Goal: Task Accomplishment & Management: Manage account settings

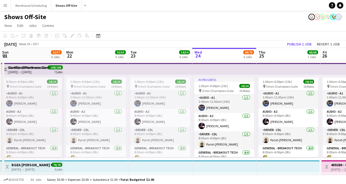
scroll to position [0, 128]
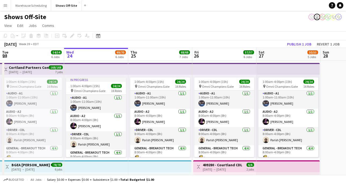
click at [2, 9] on button "Menu" at bounding box center [5, 5] width 11 height 11
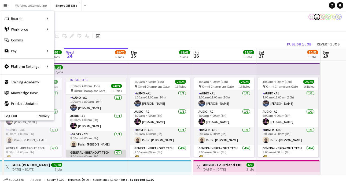
click at [120, 150] on app-card-role "General - Breakout Tech 4/4 8:00am-4:00pm (8h) Matt LeBlanc Casey Wasmund Bryan…" at bounding box center [96, 170] width 60 height 42
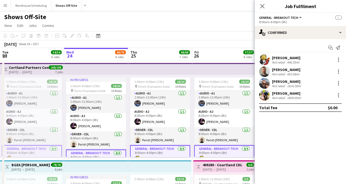
click at [163, 26] on app-page-menu "View Day view expanded Day view collapsed Month view Date picker Jump to today …" at bounding box center [173, 26] width 346 height 10
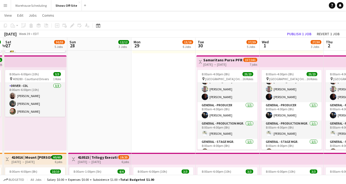
scroll to position [95, 0]
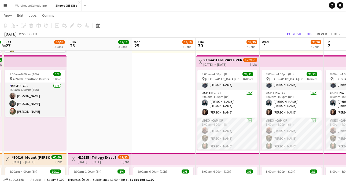
click at [214, 121] on app-card-role "Video - Cam Op 4/4 8:00am-4:00pm (8h) Tim Knott Evan Mills Michael Fritz Jeremy…" at bounding box center [228, 138] width 60 height 42
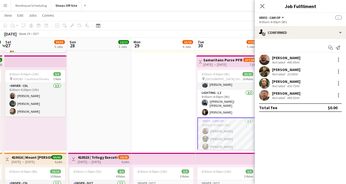
click at [264, 94] on app-user-avatar at bounding box center [264, 95] width 11 height 11
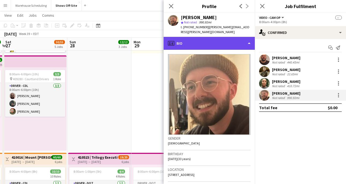
click at [207, 37] on div "profile Bio" at bounding box center [209, 43] width 91 height 13
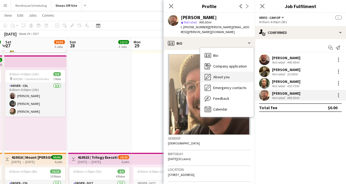
click at [222, 75] on div "About you About you" at bounding box center [226, 76] width 53 height 11
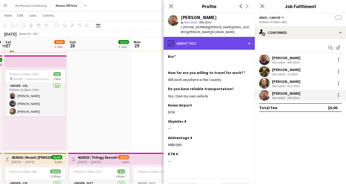
click at [192, 41] on div "pencil4 About you" at bounding box center [209, 43] width 91 height 13
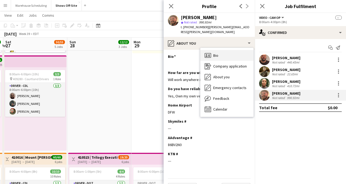
click at [210, 53] on icon at bounding box center [208, 55] width 6 height 5
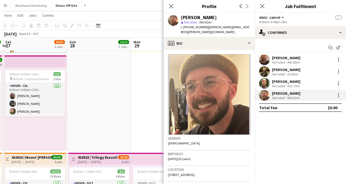
drag, startPoint x: 181, startPoint y: 18, endPoint x: 219, endPoint y: 17, distance: 37.3
click at [219, 17] on div "[PERSON_NAME]" at bounding box center [216, 17] width 70 height 5
copy div "[PERSON_NAME]"
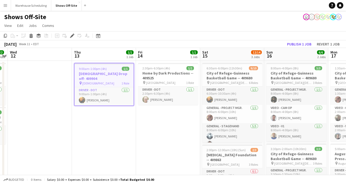
click at [6, 6] on app-icon "Menu" at bounding box center [5, 5] width 4 height 4
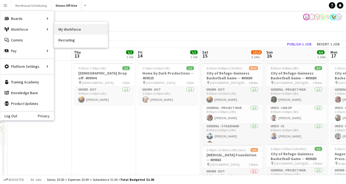
click at [68, 31] on link "My Workforce" at bounding box center [81, 29] width 54 height 11
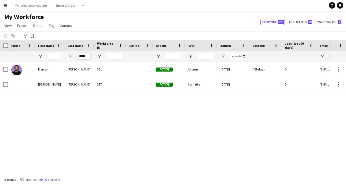
drag, startPoint x: 88, startPoint y: 55, endPoint x: 61, endPoint y: 55, distance: 26.6
click at [61, 55] on div "*****" at bounding box center [291, 56] width 582 height 11
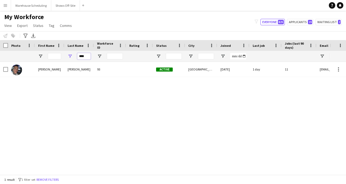
type input "****"
click at [69, 64] on div "[PERSON_NAME]" at bounding box center [79, 69] width 30 height 15
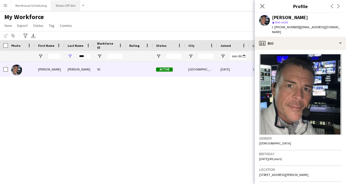
click at [55, 5] on button "Shows Off-Site Close" at bounding box center [65, 5] width 29 height 10
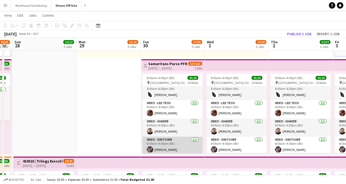
click at [165, 146] on app-card-role "Video - Switcher [DATE] 8:00am-4:00pm (8h) [PERSON_NAME]" at bounding box center [173, 145] width 60 height 18
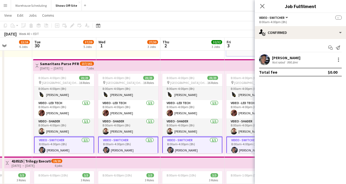
click at [263, 5] on icon at bounding box center [262, 6] width 4 height 4
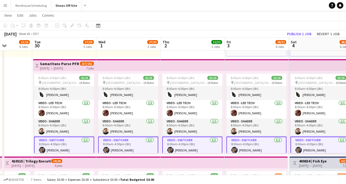
click at [69, 148] on app-card-role "Video - Switcher [DATE] 8:00am-4:00pm (8h) [PERSON_NAME]" at bounding box center [64, 145] width 60 height 19
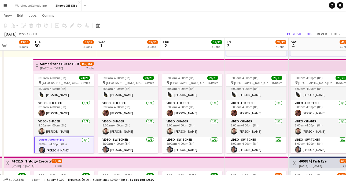
click at [51, 152] on app-card-role "Video - Switcher [DATE] 8:00am-4:00pm (8h) [PERSON_NAME]" at bounding box center [64, 145] width 60 height 19
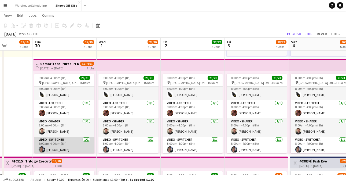
click at [55, 146] on app-card-role "Video - Switcher [DATE] 8:00am-4:00pm (8h) [PERSON_NAME]" at bounding box center [64, 145] width 60 height 18
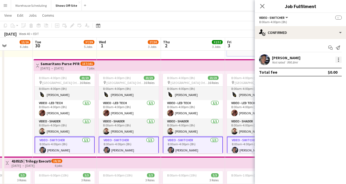
click at [338, 58] on div at bounding box center [338, 59] width 6 height 6
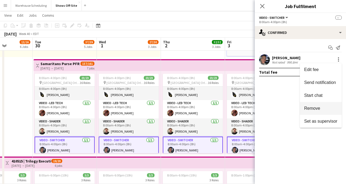
click at [316, 106] on span "Remove" at bounding box center [312, 108] width 16 height 5
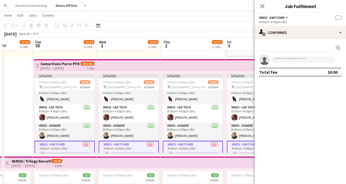
click at [263, 5] on icon at bounding box center [262, 6] width 4 height 4
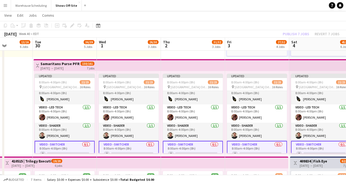
click at [298, 32] on div "Publish 7 jobs Revert 7 jobs" at bounding box center [311, 33] width 70 height 7
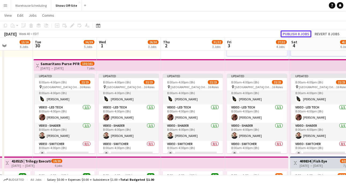
click at [298, 32] on button "Publish 8 jobs" at bounding box center [296, 33] width 31 height 7
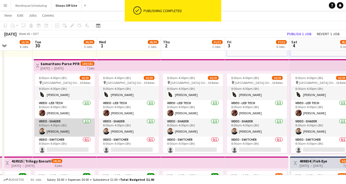
click at [66, 124] on app-card-role "Video - Shader [DATE] 8:00am-4:00pm (8h) [PERSON_NAME]" at bounding box center [65, 127] width 60 height 18
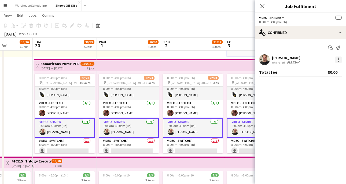
click at [340, 60] on div at bounding box center [338, 59] width 6 height 6
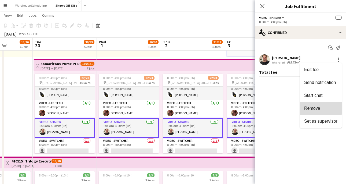
click at [311, 105] on button "Remove" at bounding box center [321, 108] width 42 height 13
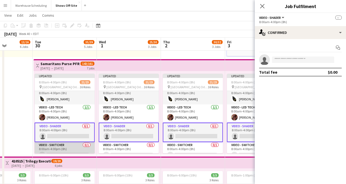
click at [74, 147] on app-card-role "Video - Switcher 0/1 8:00am-4:00pm (8h) single-neutral-actions" at bounding box center [65, 151] width 60 height 18
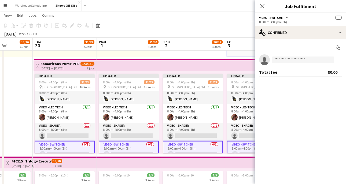
click at [265, 3] on app-icon "Close pop-in" at bounding box center [262, 6] width 6 height 6
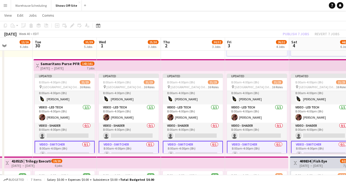
click at [301, 35] on div "Publish 7 jobs Revert 7 jobs" at bounding box center [311, 33] width 70 height 7
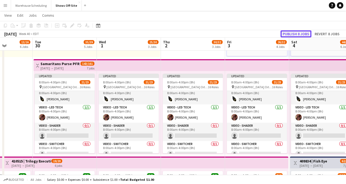
click at [301, 34] on button "Publish 8 jobs" at bounding box center [296, 33] width 31 height 7
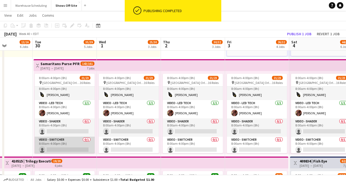
click at [64, 145] on app-card-role "Video - Switcher 0/1 8:00am-4:00pm (8h) single-neutral-actions" at bounding box center [65, 145] width 60 height 18
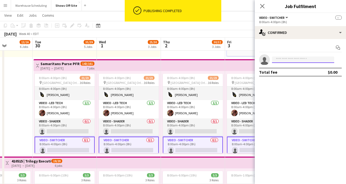
click at [284, 61] on input at bounding box center [303, 59] width 62 height 6
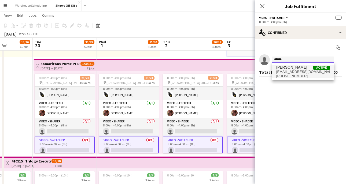
type input "******"
click at [297, 67] on span "[PERSON_NAME]" at bounding box center [291, 67] width 31 height 5
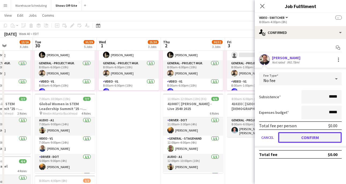
click at [299, 134] on button "Confirm" at bounding box center [310, 137] width 64 height 11
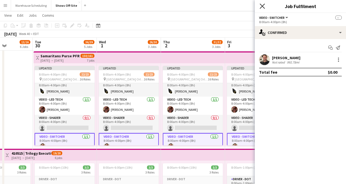
click at [264, 8] on icon "Close pop-in" at bounding box center [262, 5] width 5 height 5
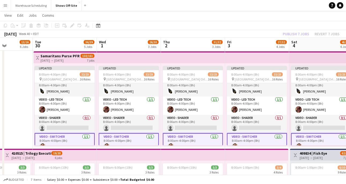
click at [290, 38] on app-board-header-date "Sat 4 45/51 6 Jobs" at bounding box center [321, 44] width 64 height 13
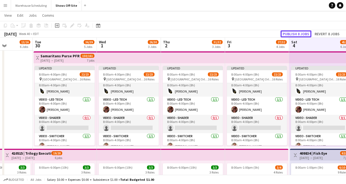
click at [290, 30] on button "Publish 8 jobs" at bounding box center [296, 33] width 31 height 7
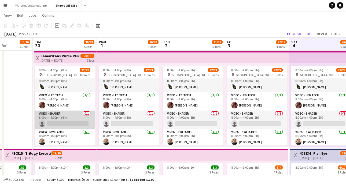
click at [62, 121] on app-card-role "Video - Shader 0/1 8:00am-4:00pm (8h) single-neutral-actions" at bounding box center [65, 119] width 60 height 18
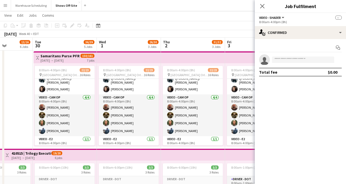
click at [62, 121] on app-card-role "Video - Cam Op [DATE] 8:00am-4:00pm (8h) [PERSON_NAME] [PERSON_NAME] [PERSON_NA…" at bounding box center [65, 115] width 60 height 42
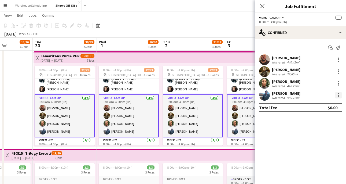
click at [339, 95] on div at bounding box center [338, 94] width 1 height 1
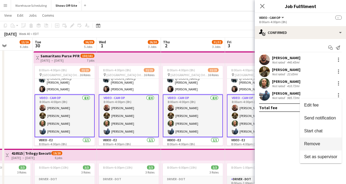
click at [316, 140] on button "Remove" at bounding box center [321, 143] width 42 height 13
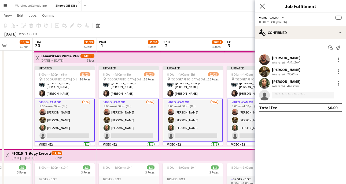
click at [261, 3] on app-icon "Close pop-in" at bounding box center [263, 6] width 8 height 8
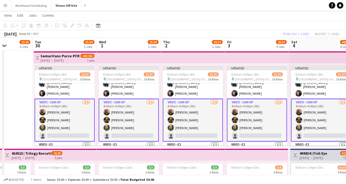
click at [304, 34] on div "Publish 7 jobs Revert 7 jobs" at bounding box center [311, 33] width 70 height 7
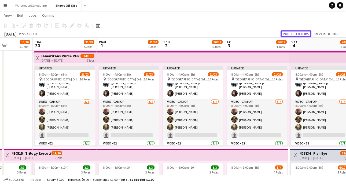
click at [304, 34] on button "Publish 8 jobs" at bounding box center [296, 33] width 31 height 7
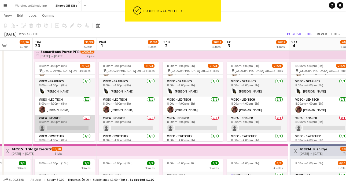
click at [68, 121] on app-card-role "Video - Shader 0/1 8:00am-4:00pm (8h) single-neutral-actions" at bounding box center [65, 124] width 60 height 18
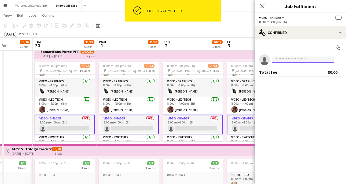
click at [281, 59] on input at bounding box center [303, 59] width 62 height 6
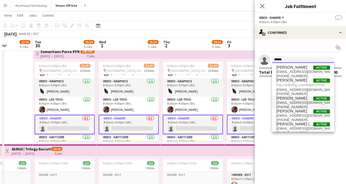
type input "******"
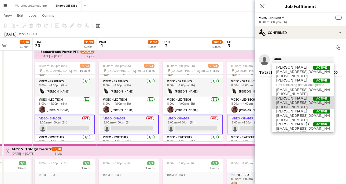
click at [296, 104] on span "[EMAIL_ADDRESS][DOMAIN_NAME]" at bounding box center [303, 102] width 54 height 4
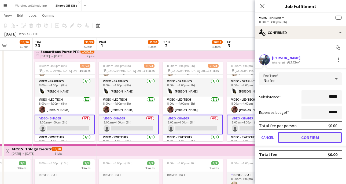
click at [295, 137] on button "Confirm" at bounding box center [310, 137] width 64 height 11
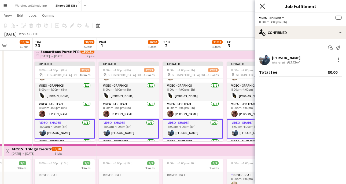
click at [263, 5] on icon "Close pop-in" at bounding box center [262, 5] width 5 height 5
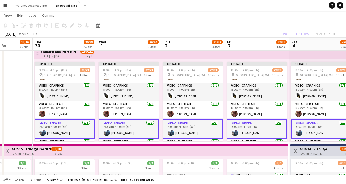
click at [297, 32] on div "Publish 7 jobs Revert 7 jobs" at bounding box center [311, 33] width 70 height 7
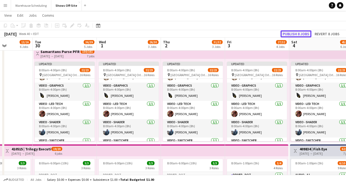
click at [298, 32] on button "Publish 8 jobs" at bounding box center [296, 33] width 31 height 7
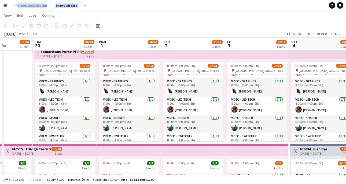
click at [3, 9] on button "Menu" at bounding box center [5, 5] width 11 height 11
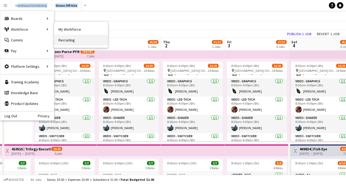
click at [79, 38] on link "Recruiting" at bounding box center [81, 40] width 54 height 11
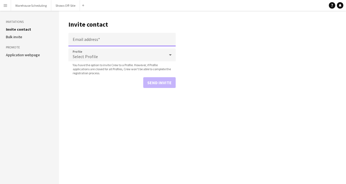
click at [83, 41] on input "Email address" at bounding box center [121, 39] width 107 height 13
paste input "**********"
type input "**********"
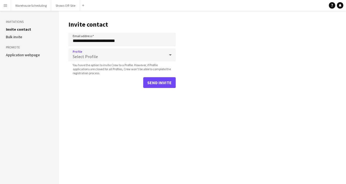
click at [110, 55] on div "Select Profile" at bounding box center [116, 54] width 97 height 13
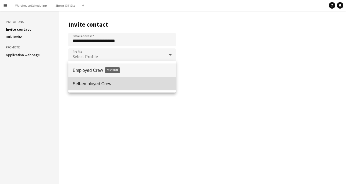
click at [113, 87] on mat-option "Self-employed Crew" at bounding box center [121, 83] width 107 height 13
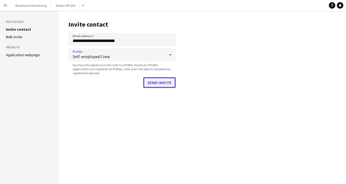
click at [155, 80] on button "Send invite" at bounding box center [159, 82] width 32 height 11
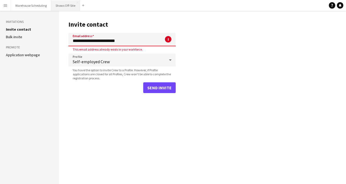
click at [64, 8] on button "Shows Off-Site Close" at bounding box center [65, 5] width 29 height 10
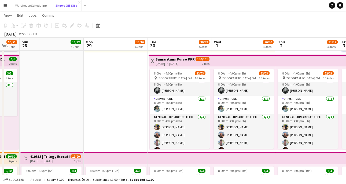
scroll to position [42, 0]
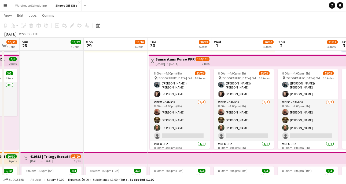
click at [173, 110] on app-card-role "Video - Cam Op [DATE] 8:00am-4:00pm (8h) [PERSON_NAME] [PERSON_NAME] [PERSON_NA…" at bounding box center [180, 120] width 60 height 42
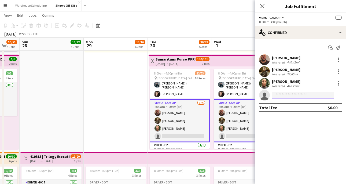
click at [282, 95] on input at bounding box center [303, 95] width 62 height 6
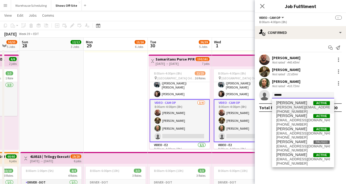
type input "******"
click at [301, 110] on span "[PHONE_NUMBER]" at bounding box center [303, 111] width 54 height 4
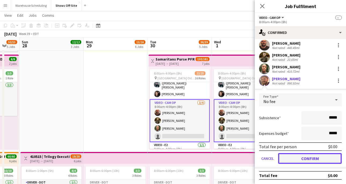
click at [300, 158] on button "Confirm" at bounding box center [310, 158] width 64 height 11
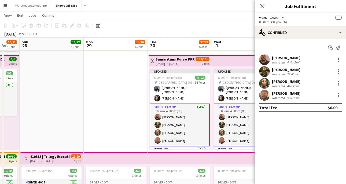
click at [261, 5] on icon "Close pop-in" at bounding box center [262, 6] width 4 height 4
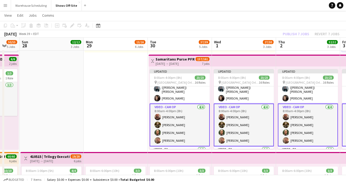
click at [294, 30] on div "[DATE] Week 39 • EDT Publish 7 jobs Revert 7 jobs" at bounding box center [173, 34] width 346 height 8
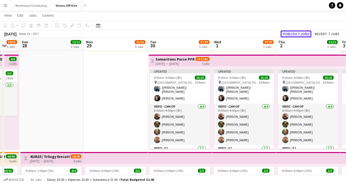
click at [295, 31] on button "Publish 7 jobs" at bounding box center [296, 33] width 31 height 7
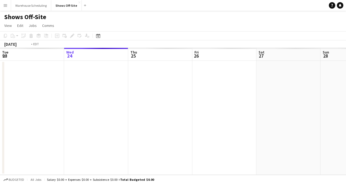
scroll to position [0, 185]
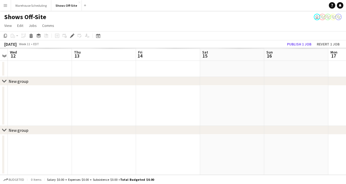
click at [6, 4] on app-icon "Menu" at bounding box center [5, 5] width 4 height 4
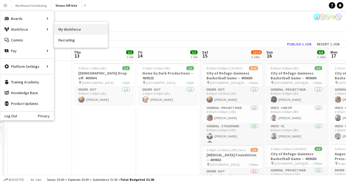
click at [59, 34] on link "My Workforce" at bounding box center [81, 29] width 54 height 11
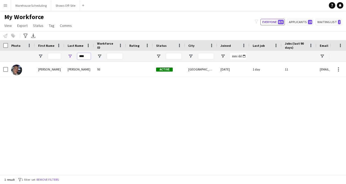
drag, startPoint x: 88, startPoint y: 57, endPoint x: 52, endPoint y: 57, distance: 36.2
click at [52, 57] on div "****" at bounding box center [291, 56] width 582 height 11
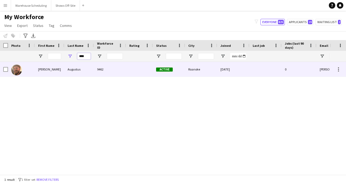
type input "****"
click at [62, 71] on div "Jeremy" at bounding box center [50, 69] width 30 height 15
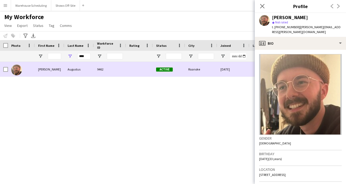
click at [133, 74] on div at bounding box center [139, 69] width 27 height 15
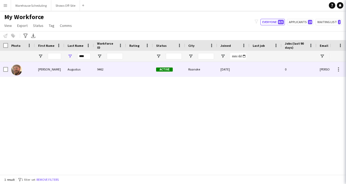
click at [133, 74] on div at bounding box center [139, 69] width 27 height 15
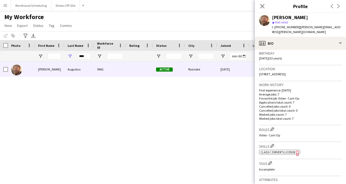
scroll to position [119, 0]
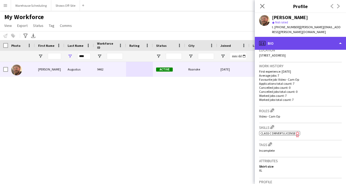
click at [297, 40] on div "profile Bio" at bounding box center [300, 43] width 91 height 13
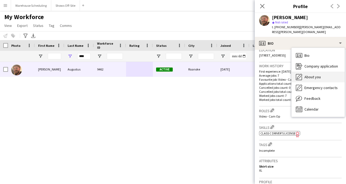
click at [308, 71] on div "About you About you" at bounding box center [318, 76] width 53 height 11
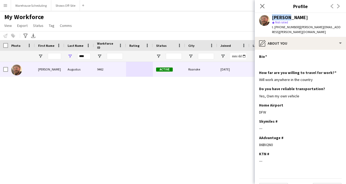
drag, startPoint x: 288, startPoint y: 19, endPoint x: 267, endPoint y: 19, distance: 20.9
click at [267, 19] on div "Jeremy Augustus star Not rated t. +18174047178 | jeremy.augustus@icloud.com" at bounding box center [300, 25] width 91 height 24
copy div "Jeremy"
drag, startPoint x: 290, startPoint y: 16, endPoint x: 322, endPoint y: 16, distance: 31.7
click at [322, 16] on div "[PERSON_NAME]" at bounding box center [307, 17] width 70 height 5
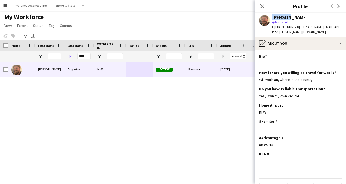
copy div "Augustus"
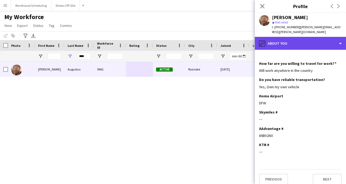
click at [298, 39] on div "pencil4 About you" at bounding box center [300, 43] width 91 height 13
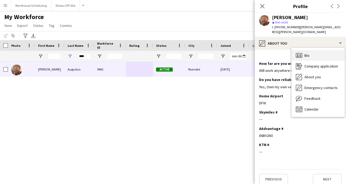
click at [303, 54] on div "Bio Bio" at bounding box center [318, 55] width 53 height 11
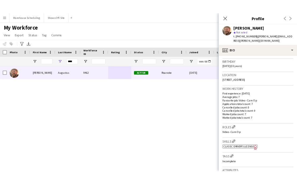
scroll to position [87, 0]
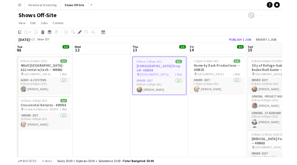
scroll to position [0, 185]
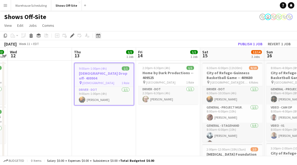
click at [100, 36] on icon at bounding box center [98, 36] width 4 height 4
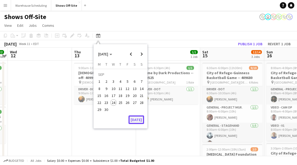
click at [138, 120] on button "[DATE]" at bounding box center [137, 120] width 16 height 9
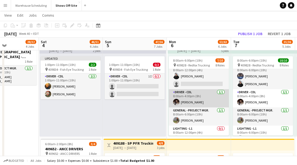
scroll to position [16, 0]
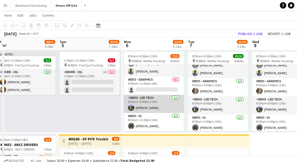
click at [133, 105] on app-card-role "Video - LED Tech 1/1 8:00am-6:00pm (10h) Alex Dunsker" at bounding box center [154, 104] width 60 height 18
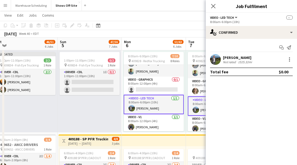
click at [218, 64] on app-user-avatar at bounding box center [215, 59] width 11 height 11
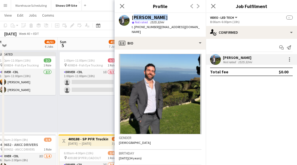
drag, startPoint x: 132, startPoint y: 17, endPoint x: 177, endPoint y: 17, distance: 45.4
click at [177, 17] on div "[PERSON_NAME]" at bounding box center [167, 17] width 70 height 5
copy div "[PERSON_NAME]"
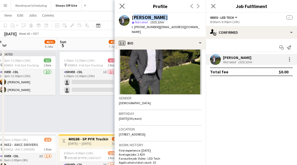
click at [121, 3] on app-icon "Close pop-in" at bounding box center [122, 6] width 8 height 8
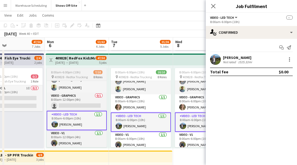
scroll to position [0, 211]
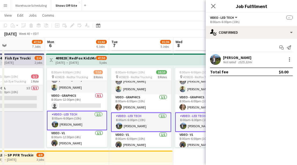
click at [66, 63] on div "[DATE] → [DATE]" at bounding box center [76, 63] width 40 height 4
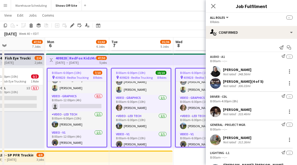
click at [61, 57] on h3 "409828 | RedFox KidzMatter 2025" at bounding box center [76, 58] width 40 height 5
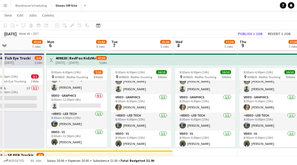
click at [61, 57] on h3 "409828 | RedFox KidzMatter 2025" at bounding box center [76, 58] width 40 height 5
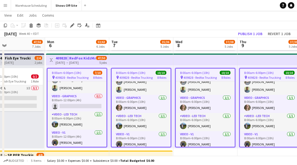
click at [65, 75] on span "8:00am-6:00pm (10h)" at bounding box center [67, 73] width 30 height 4
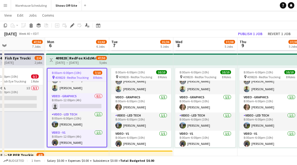
click at [65, 74] on span "8:00am-6:00pm (10h)" at bounding box center [67, 73] width 30 height 4
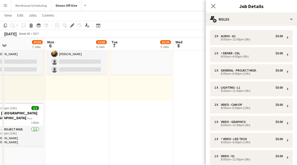
scroll to position [445, 0]
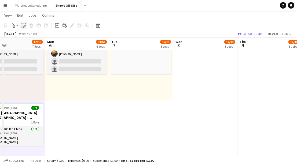
click at [24, 27] on icon at bounding box center [24, 26] width 2 height 2
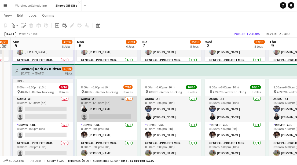
scroll to position [0, 183]
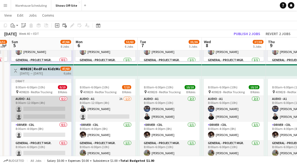
click at [38, 105] on app-card-role "Audio - A1 0/2 8:00am-12:00pm (4h) single-neutral-actions single-neutral-actions" at bounding box center [41, 109] width 60 height 26
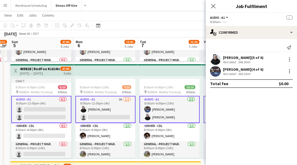
click at [39, 105] on app-card-role "Audio - A1 0/2 8:00am-12:00pm (4h) single-neutral-actions single-neutral-actions" at bounding box center [41, 109] width 60 height 27
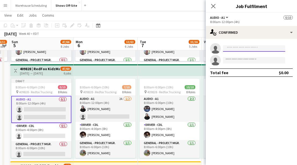
click at [231, 46] on input at bounding box center [254, 48] width 62 height 6
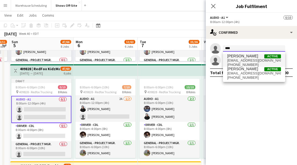
type input "****"
click at [240, 56] on span "[PERSON_NAME]" at bounding box center [242, 56] width 31 height 5
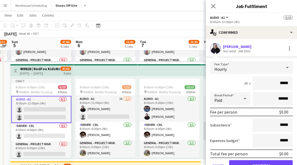
scroll to position [15, 0]
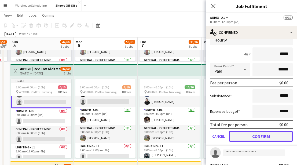
click at [260, 134] on button "Confirm" at bounding box center [261, 136] width 64 height 11
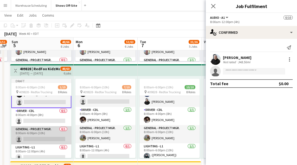
click at [51, 131] on app-card-role "General - Project Mgr. 0/1 8:00am-6:00pm (10h) single-neutral-actions" at bounding box center [41, 135] width 60 height 18
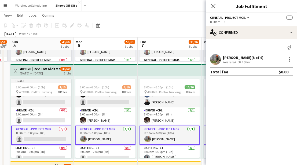
click at [51, 131] on app-card-role "General - Project Mgr. 0/1 8:00am-6:00pm (10h) single-neutral-actions" at bounding box center [41, 135] width 60 height 19
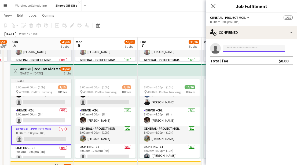
click at [236, 49] on input at bounding box center [254, 48] width 62 height 6
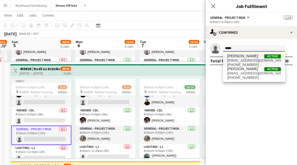
type input "*****"
click at [250, 57] on span "Grant Buro Active" at bounding box center [254, 56] width 54 height 5
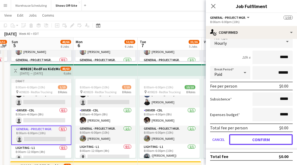
click at [263, 135] on button "Confirm" at bounding box center [261, 139] width 64 height 11
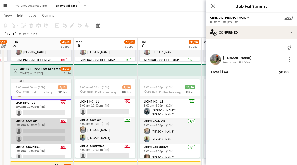
click at [44, 127] on app-card-role "Video - Cam Op 0/2 8:00am-6:00pm (10h) single-neutral-actions single-neutral-ac…" at bounding box center [41, 131] width 60 height 26
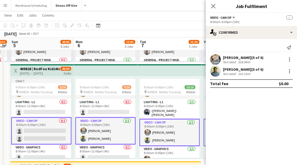
click at [45, 127] on app-card-role "Video - Cam Op 0/2 8:00am-6:00pm (10h) single-neutral-actions single-neutral-ac…" at bounding box center [41, 131] width 60 height 27
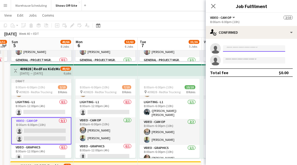
click at [231, 47] on input at bounding box center [254, 48] width 62 height 6
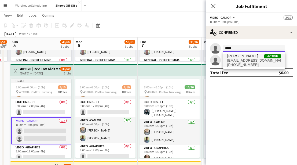
type input "*****"
click at [262, 55] on span "Erika Haggerty Active" at bounding box center [254, 56] width 54 height 5
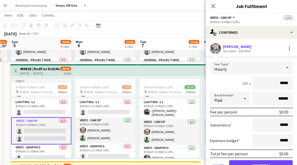
click at [240, 60] on app-edit-fee "Fee Type Hourly 10h x ***** Break Period Paid ****** Fee per person $0.00 Subsi…" at bounding box center [251, 116] width 91 height 119
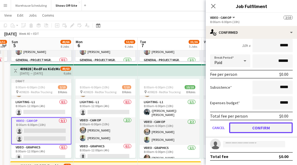
click at [252, 125] on button "Confirm" at bounding box center [261, 128] width 64 height 11
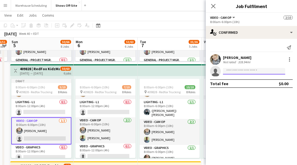
click at [250, 74] on input at bounding box center [254, 71] width 62 height 6
type input "*"
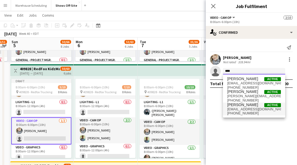
type input "****"
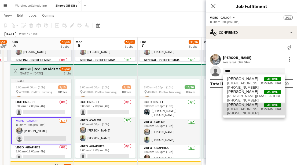
click at [258, 111] on span "+14043127072" at bounding box center [254, 113] width 54 height 4
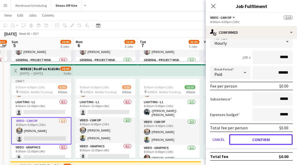
click at [257, 144] on button "Confirm" at bounding box center [261, 139] width 64 height 11
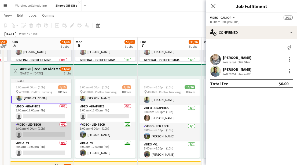
click at [51, 132] on app-card-role "Video - LED Tech 0/1 8:00am-6:00pm (10h) single-neutral-actions" at bounding box center [41, 131] width 60 height 18
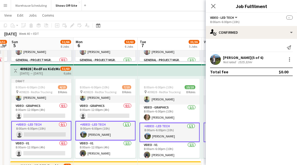
click at [51, 132] on app-card-role "Video - LED Tech 0/1 8:00am-6:00pm (10h) single-neutral-actions" at bounding box center [41, 130] width 60 height 19
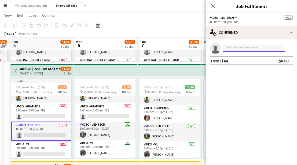
click at [242, 48] on input at bounding box center [254, 48] width 62 height 6
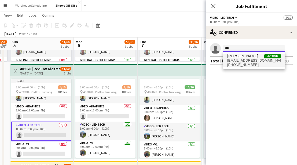
type input "***"
click at [251, 61] on span "adunsker@gmail.com" at bounding box center [254, 61] width 54 height 4
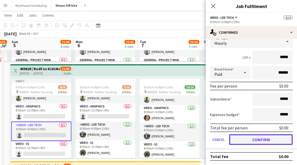
click at [262, 141] on button "Confirm" at bounding box center [261, 139] width 64 height 11
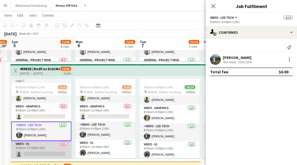
click at [42, 145] on app-card-role "Video - V1 0/1 8:00am-12:00pm (4h) single-neutral-actions" at bounding box center [41, 150] width 60 height 18
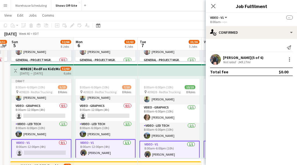
click at [42, 145] on app-card-role "Video - V1 0/1 8:00am-12:00pm (4h) single-neutral-actions" at bounding box center [41, 149] width 60 height 19
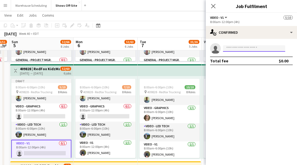
click at [239, 46] on input at bounding box center [254, 48] width 62 height 6
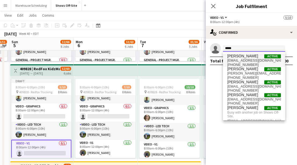
type input "*****"
click at [256, 59] on span "productionsbranded@gmail.com" at bounding box center [254, 61] width 54 height 4
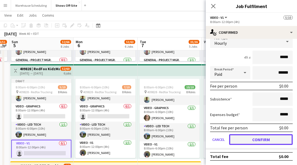
click at [262, 139] on button "Confirm" at bounding box center [261, 139] width 64 height 11
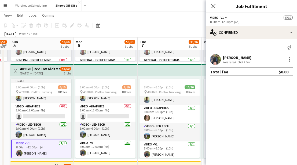
click at [208, 10] on div "Close pop-in" at bounding box center [213, 6] width 15 height 12
click at [211, 7] on icon "Close pop-in" at bounding box center [213, 6] width 4 height 4
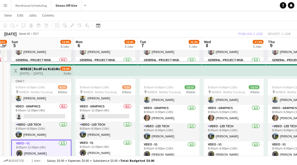
click at [228, 32] on div "October 2025 Week 40 • EDT Publish 1 job Revert 1 job" at bounding box center [148, 34] width 297 height 8
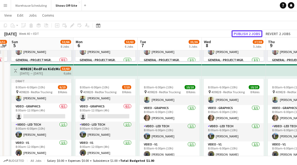
click at [246, 35] on button "Publish 2 jobs" at bounding box center [247, 33] width 31 height 7
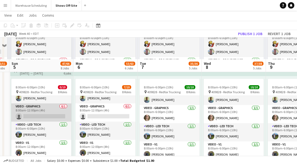
scroll to position [327, 0]
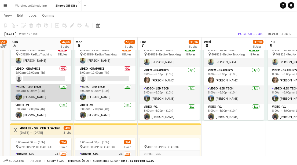
click at [17, 95] on app-user-avatar at bounding box center [19, 97] width 6 height 6
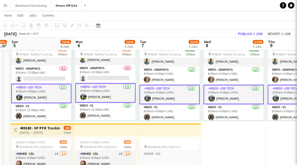
scroll to position [100, 0]
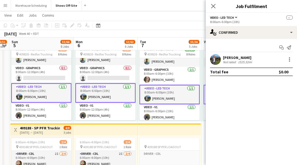
click at [218, 55] on app-user-avatar at bounding box center [215, 59] width 11 height 11
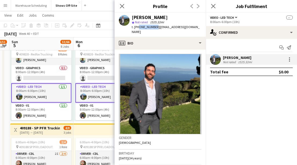
drag, startPoint x: 137, startPoint y: 27, endPoint x: 154, endPoint y: 28, distance: 16.1
click at [154, 28] on span "t. +14049327866" at bounding box center [146, 27] width 28 height 4
copy span "4049327866"
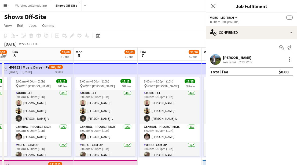
scroll to position [95, 0]
